Goal: Information Seeking & Learning: Understand process/instructions

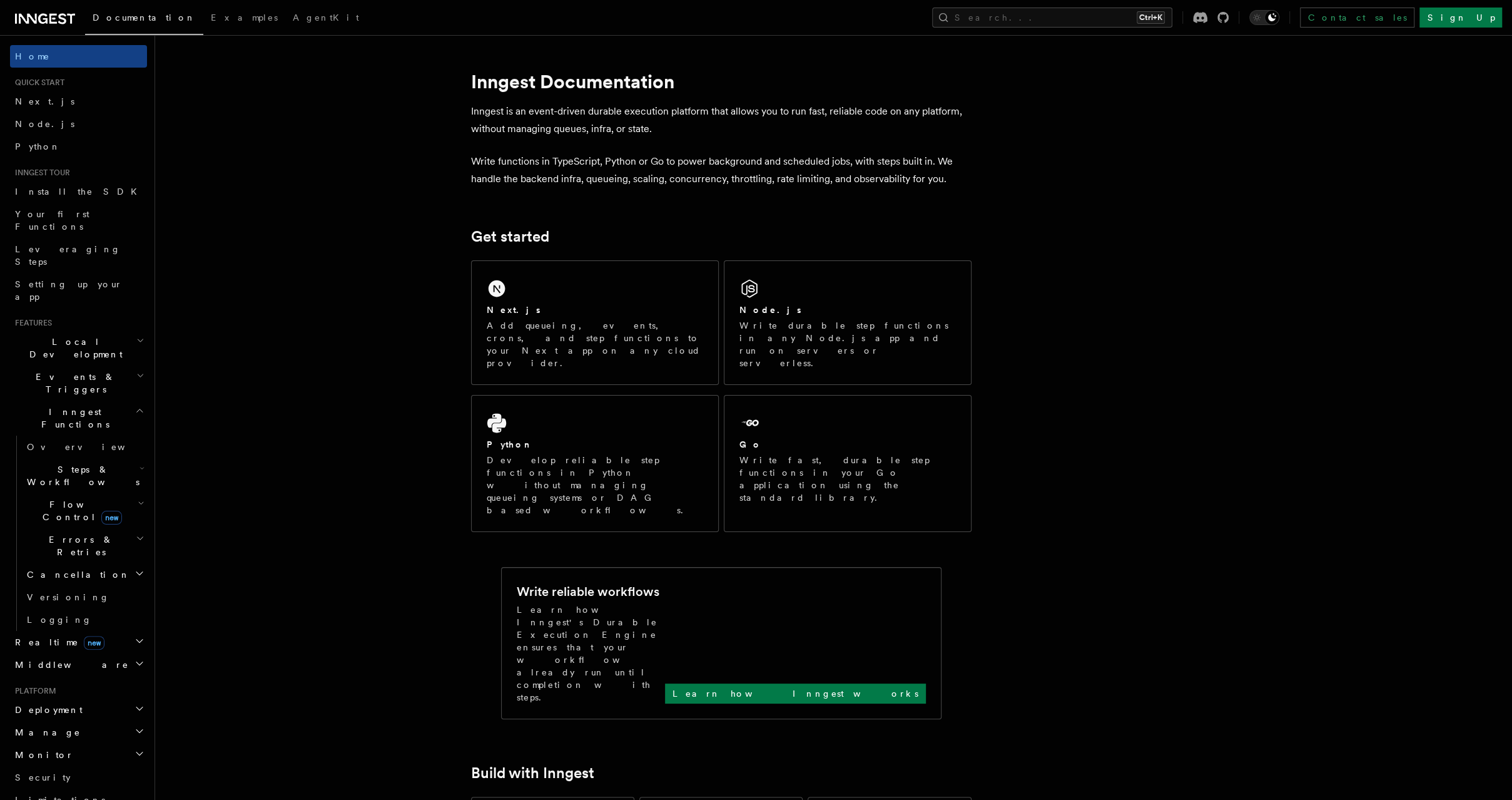
click at [121, 699] on h2 "Deployment" at bounding box center [78, 710] width 137 height 23
click at [99, 750] on span "Environments & Apps" at bounding box center [81, 761] width 108 height 23
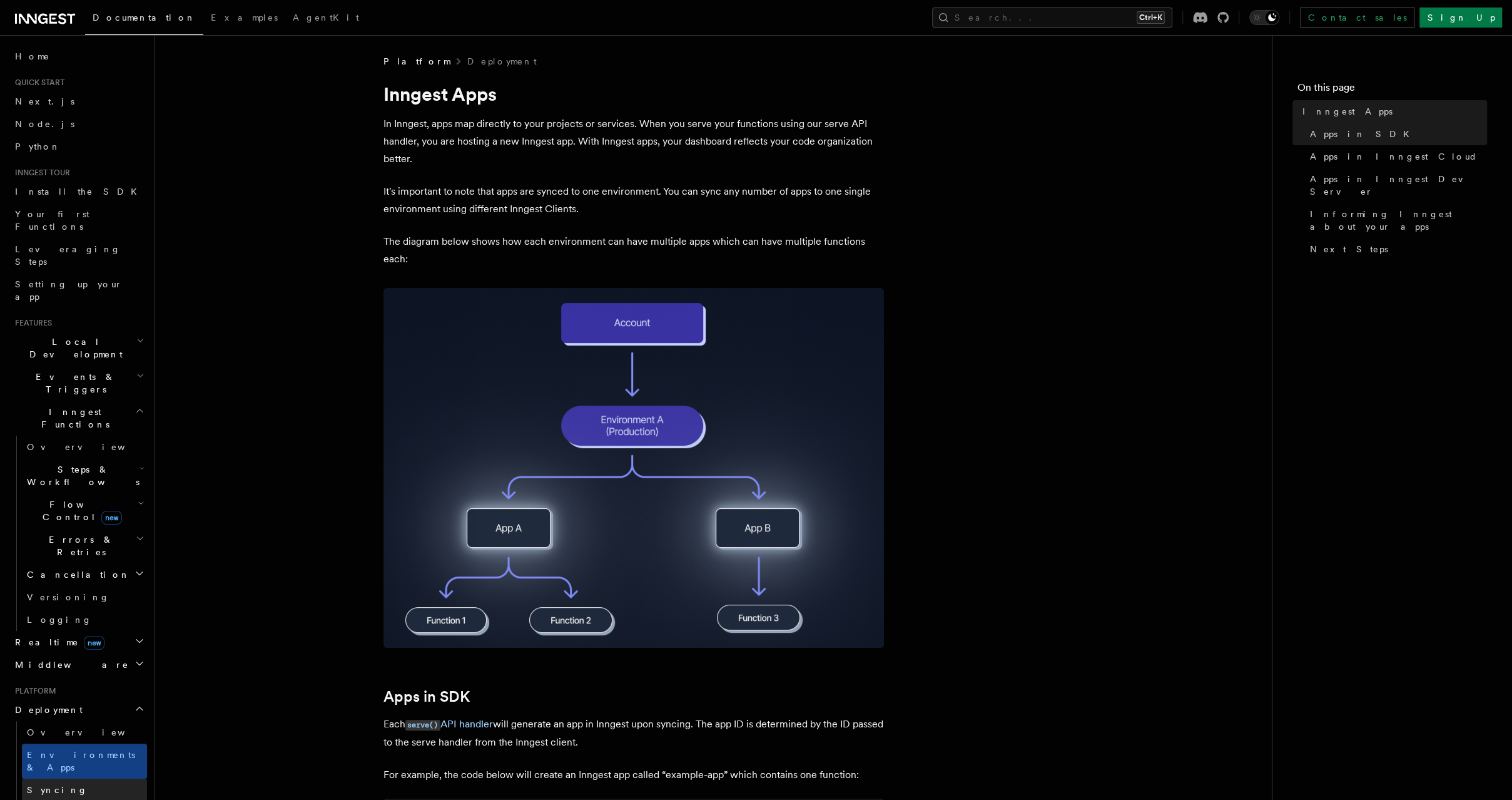
click at [86, 779] on link "Syncing" at bounding box center [84, 790] width 125 height 23
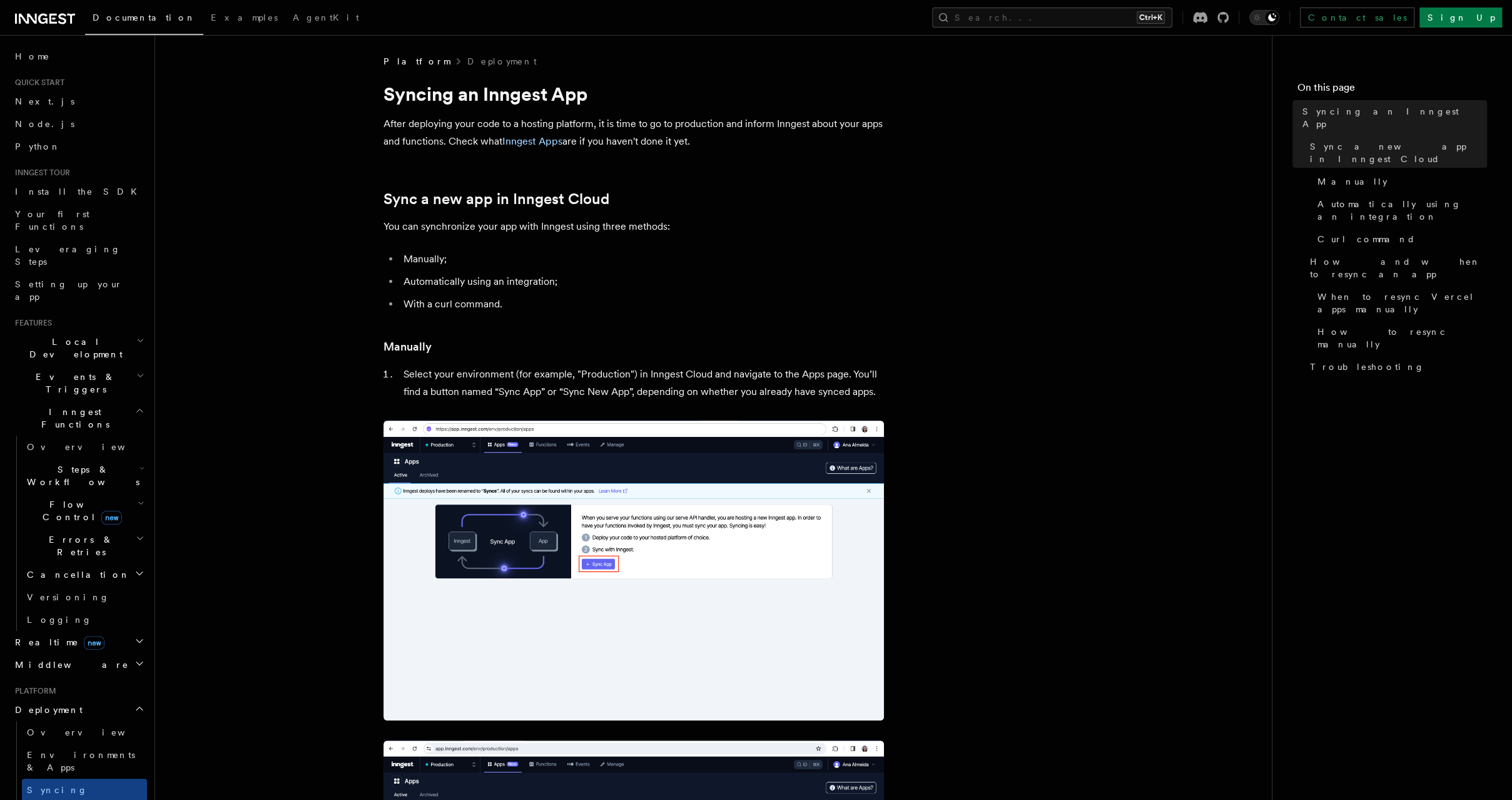
click at [80, 799] on link "Event keys" at bounding box center [84, 813] width 125 height 23
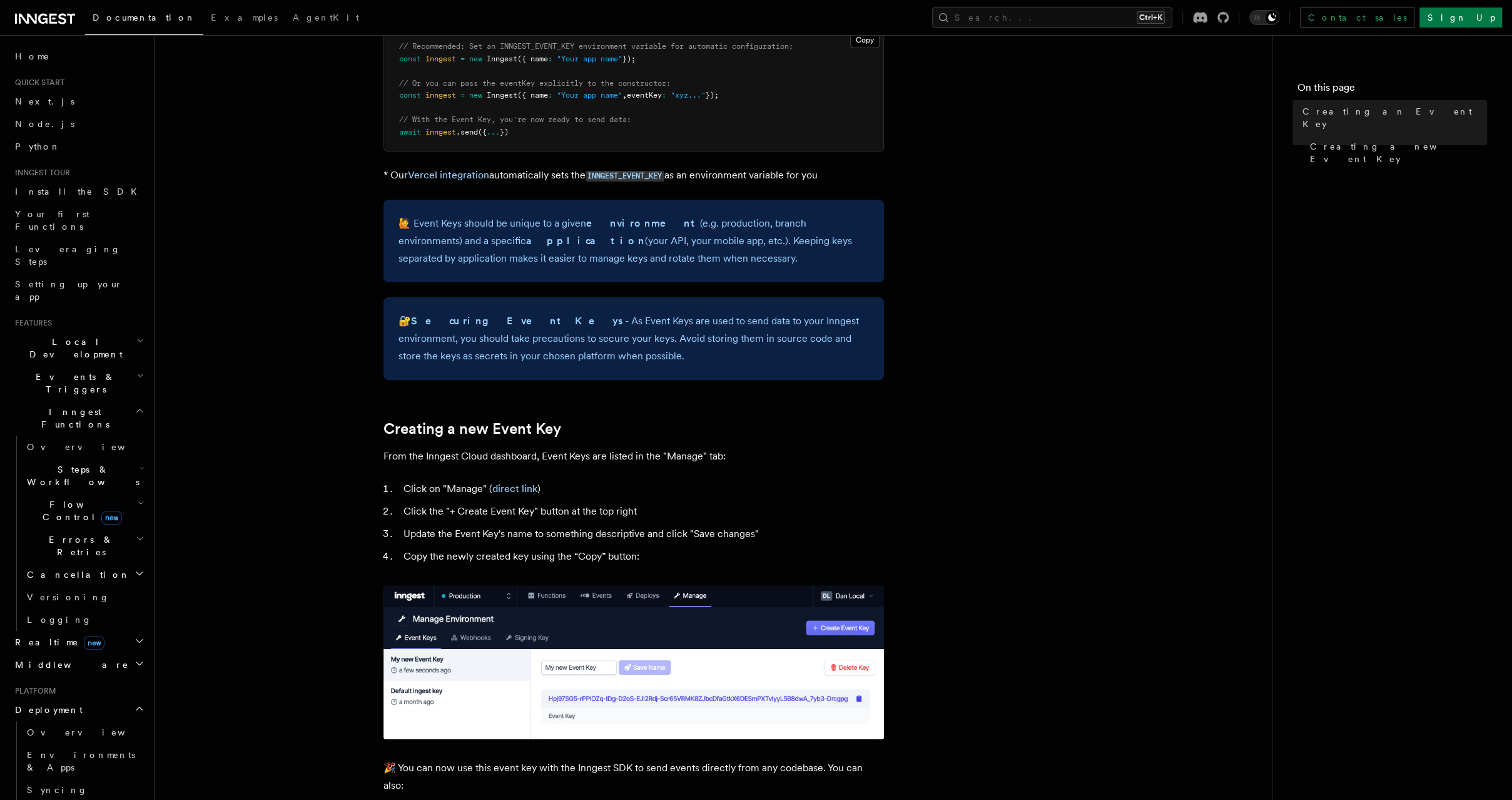
scroll to position [201, 0]
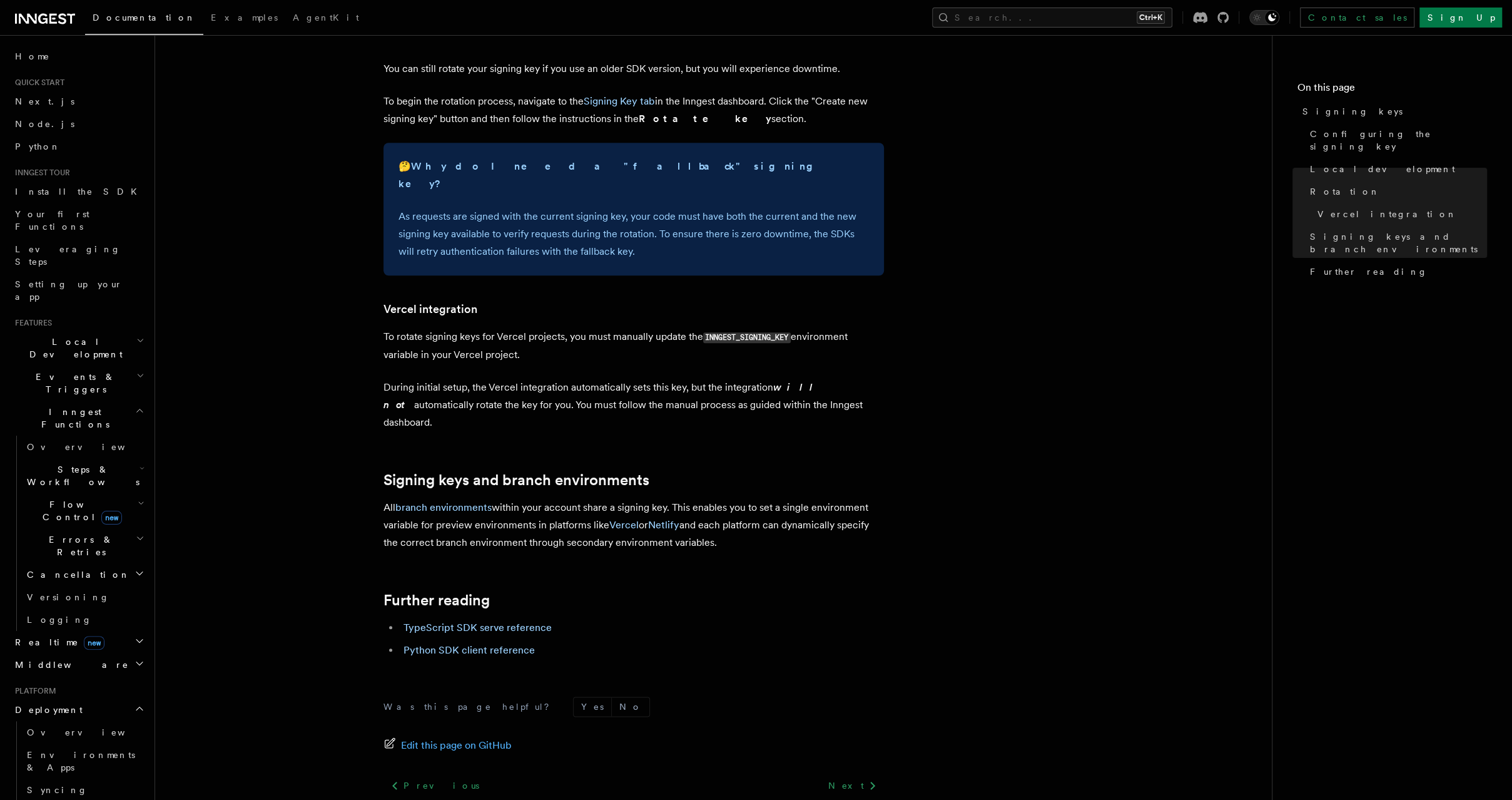
scroll to position [1094, 0]
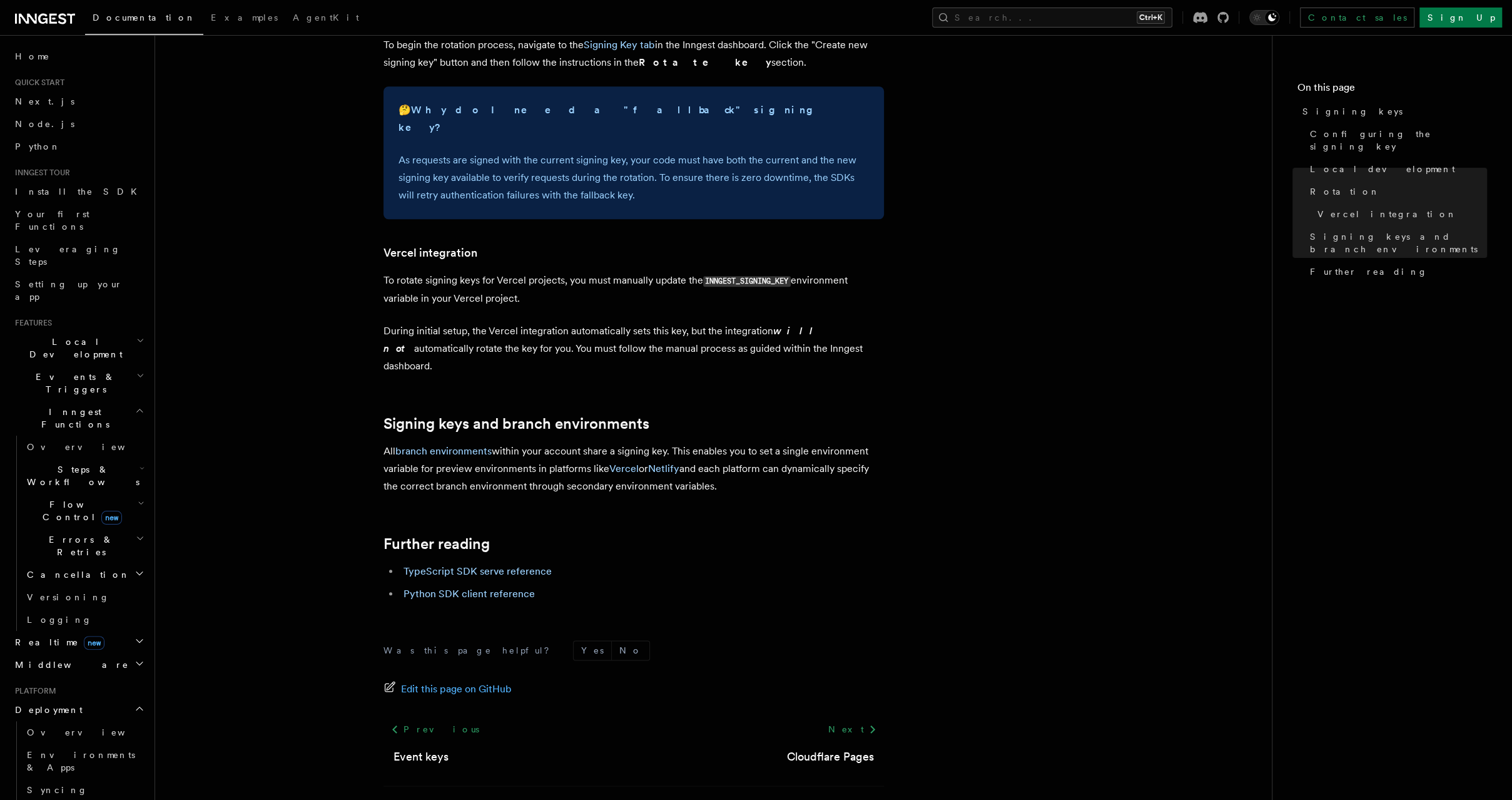
click at [109, 799] on link "Event keys" at bounding box center [84, 813] width 125 height 23
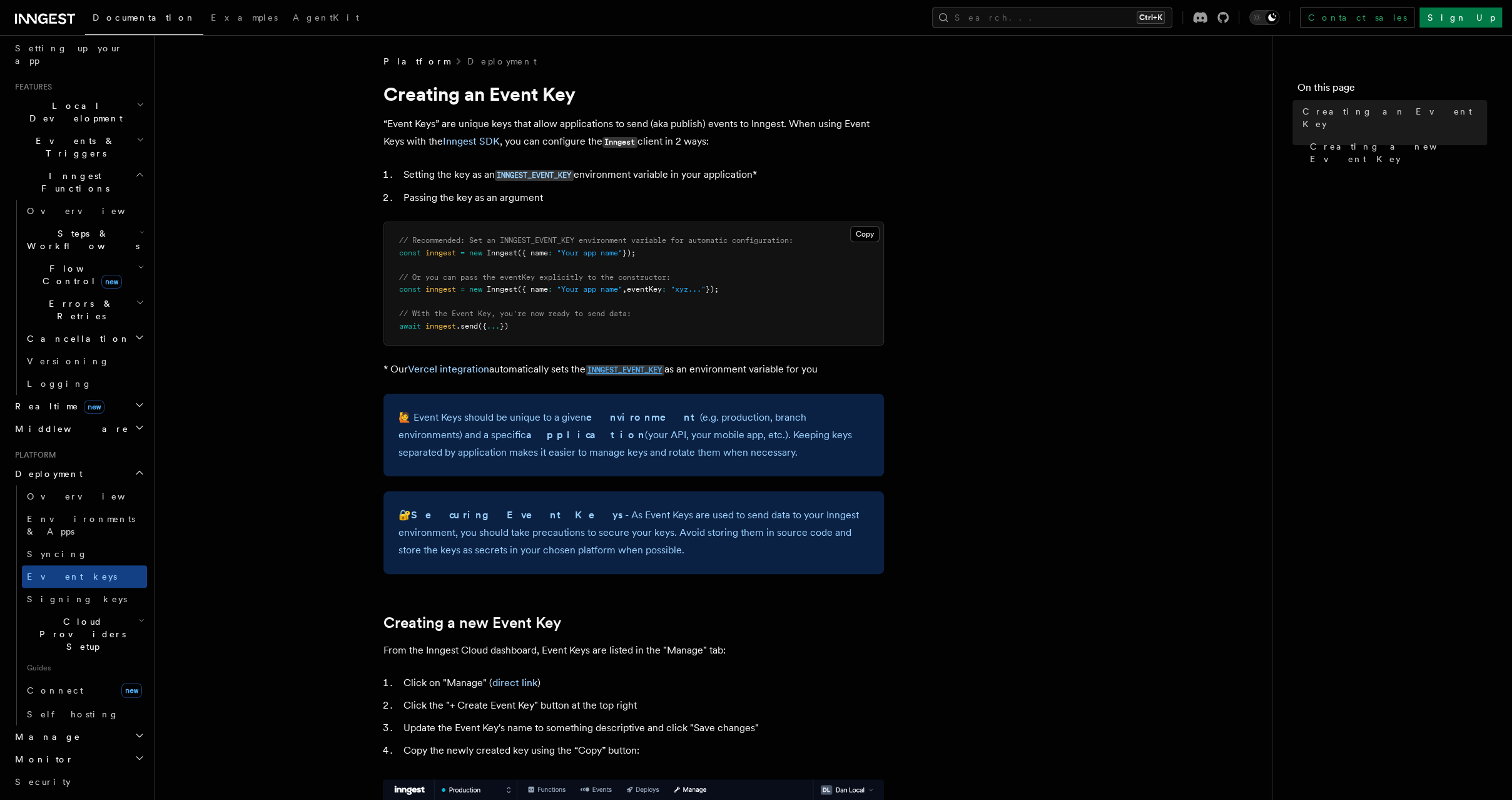
click at [623, 369] on code "INNGEST_EVENT_KEY" at bounding box center [625, 370] width 79 height 11
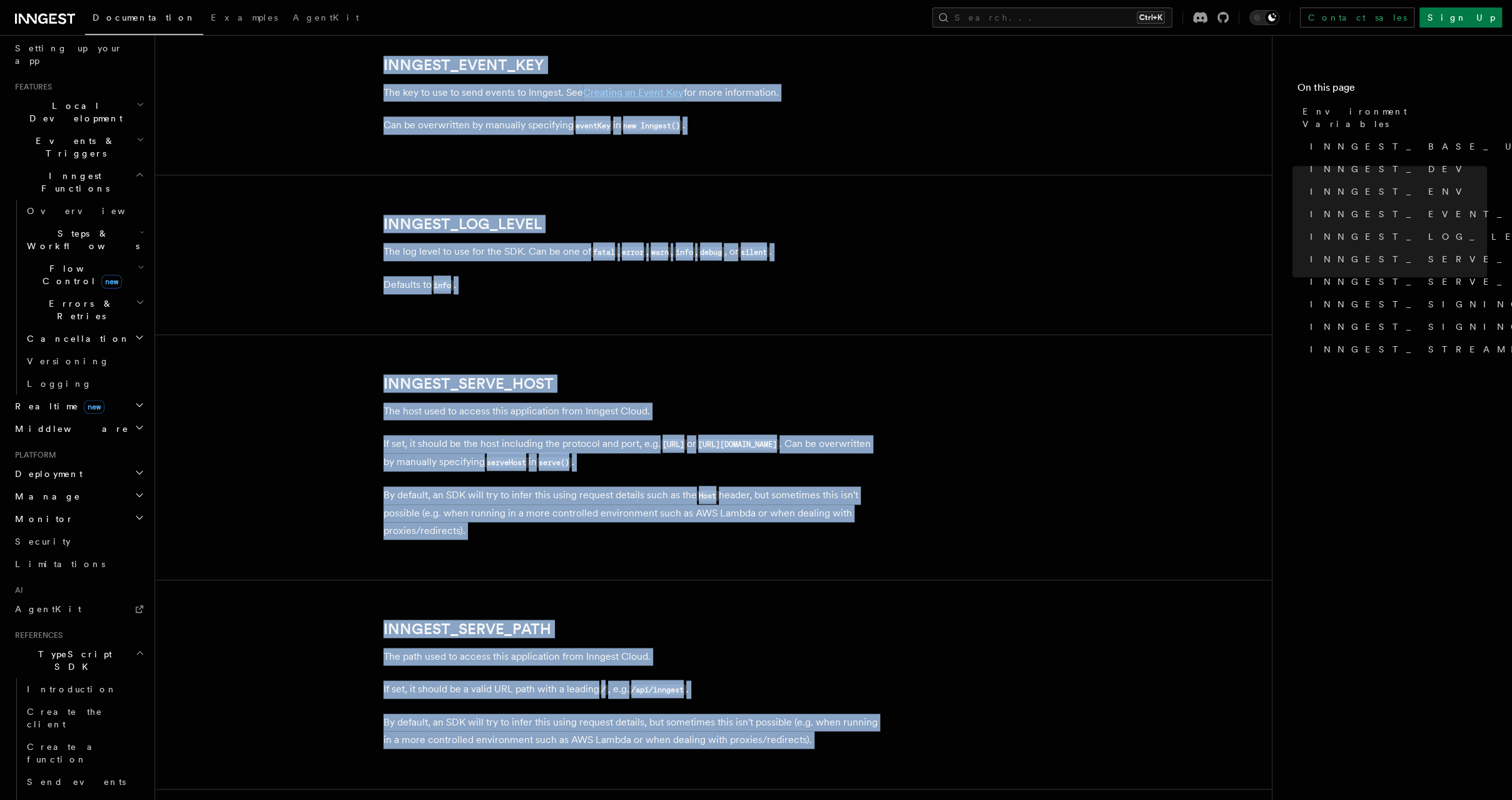
scroll to position [1429, 0]
click at [477, 65] on link "INNGEST_EVENT_KEY" at bounding box center [464, 65] width 160 height 18
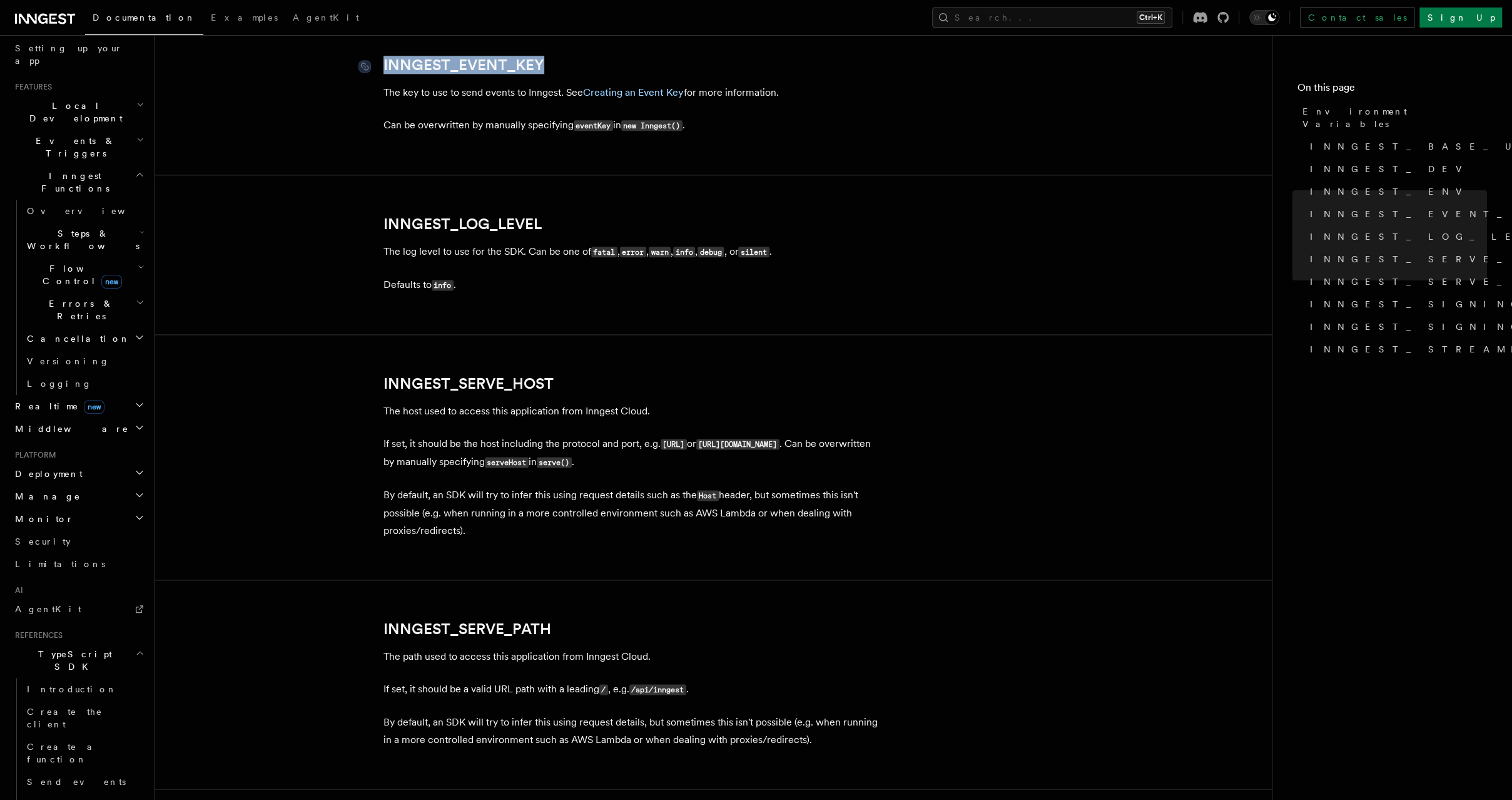
drag, startPoint x: 568, startPoint y: 70, endPoint x: 384, endPoint y: 76, distance: 184.1
click at [384, 74] on h2 "INNGEST_EVENT_KEY" at bounding box center [634, 65] width 501 height 18
copy link "INNGEST_EVENT_KEY"
